Goal: Transaction & Acquisition: Subscribe to service/newsletter

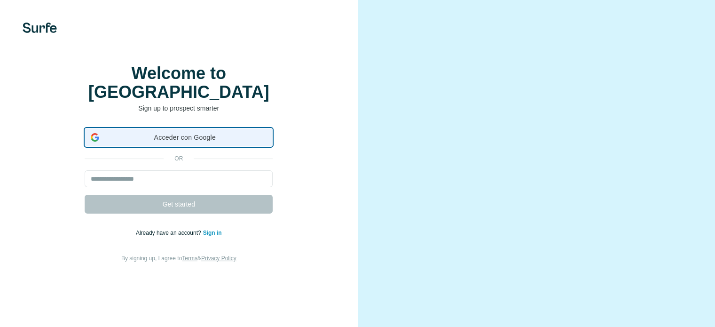
click at [121, 142] on span "Acceder con Google" at bounding box center [185, 137] width 164 height 10
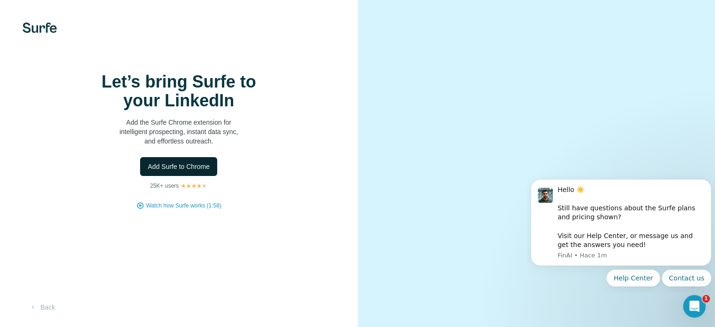
click at [184, 171] on span "Add Surfe to Chrome" at bounding box center [179, 166] width 62 height 9
